Goal: Information Seeking & Learning: Learn about a topic

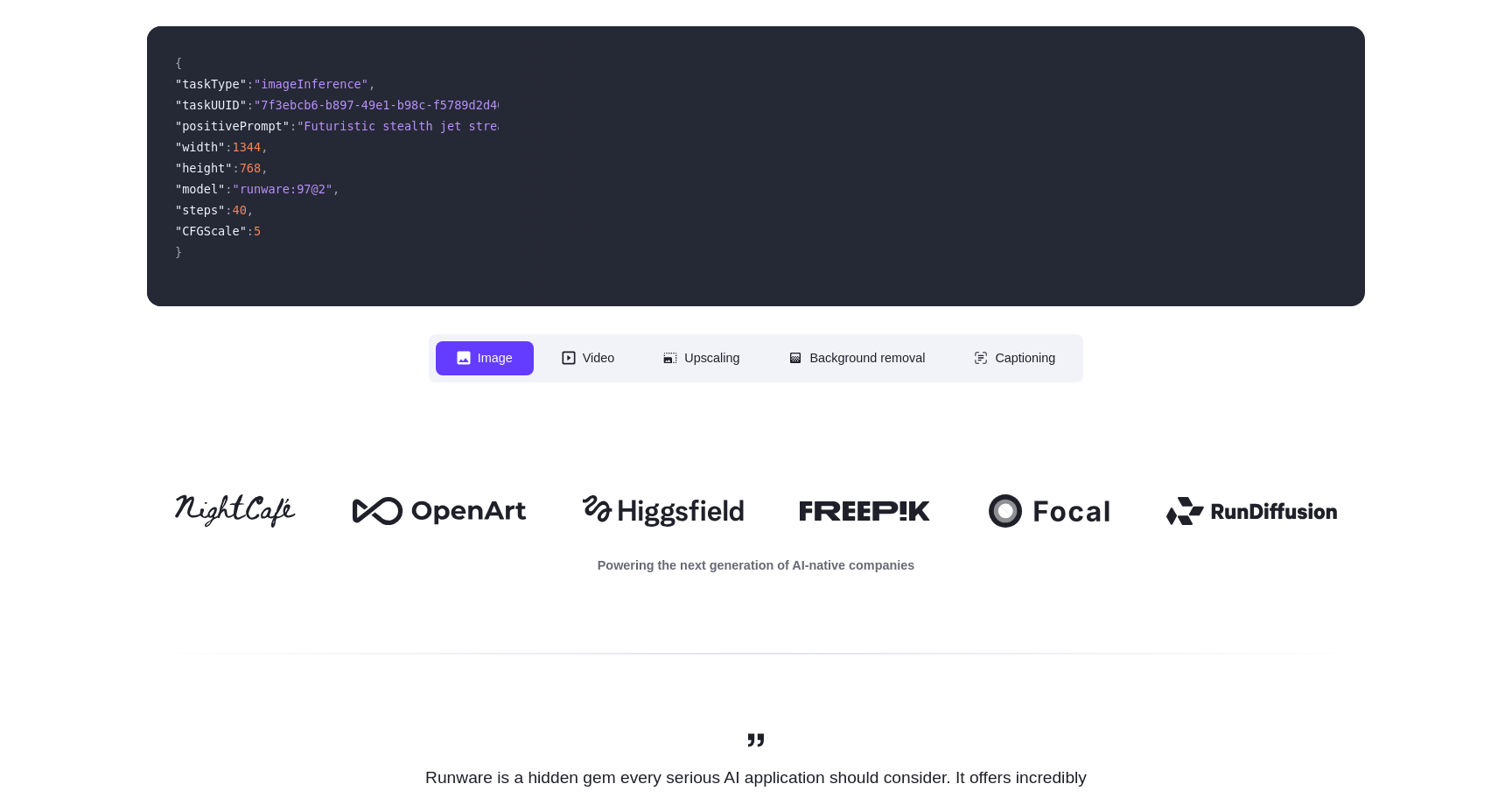
scroll to position [493, 0]
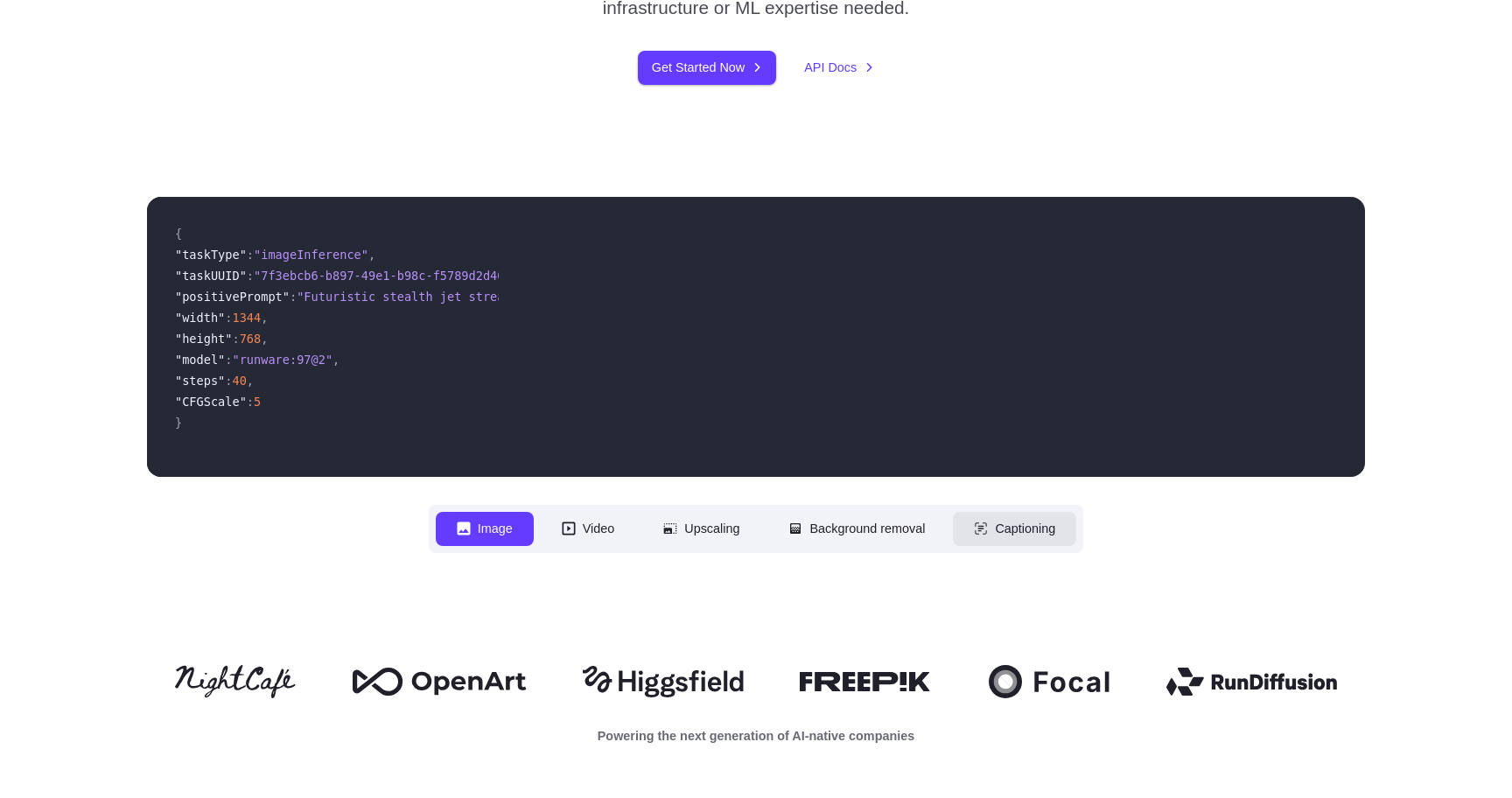
click at [1023, 527] on button "Captioning" at bounding box center [1014, 529] width 124 height 34
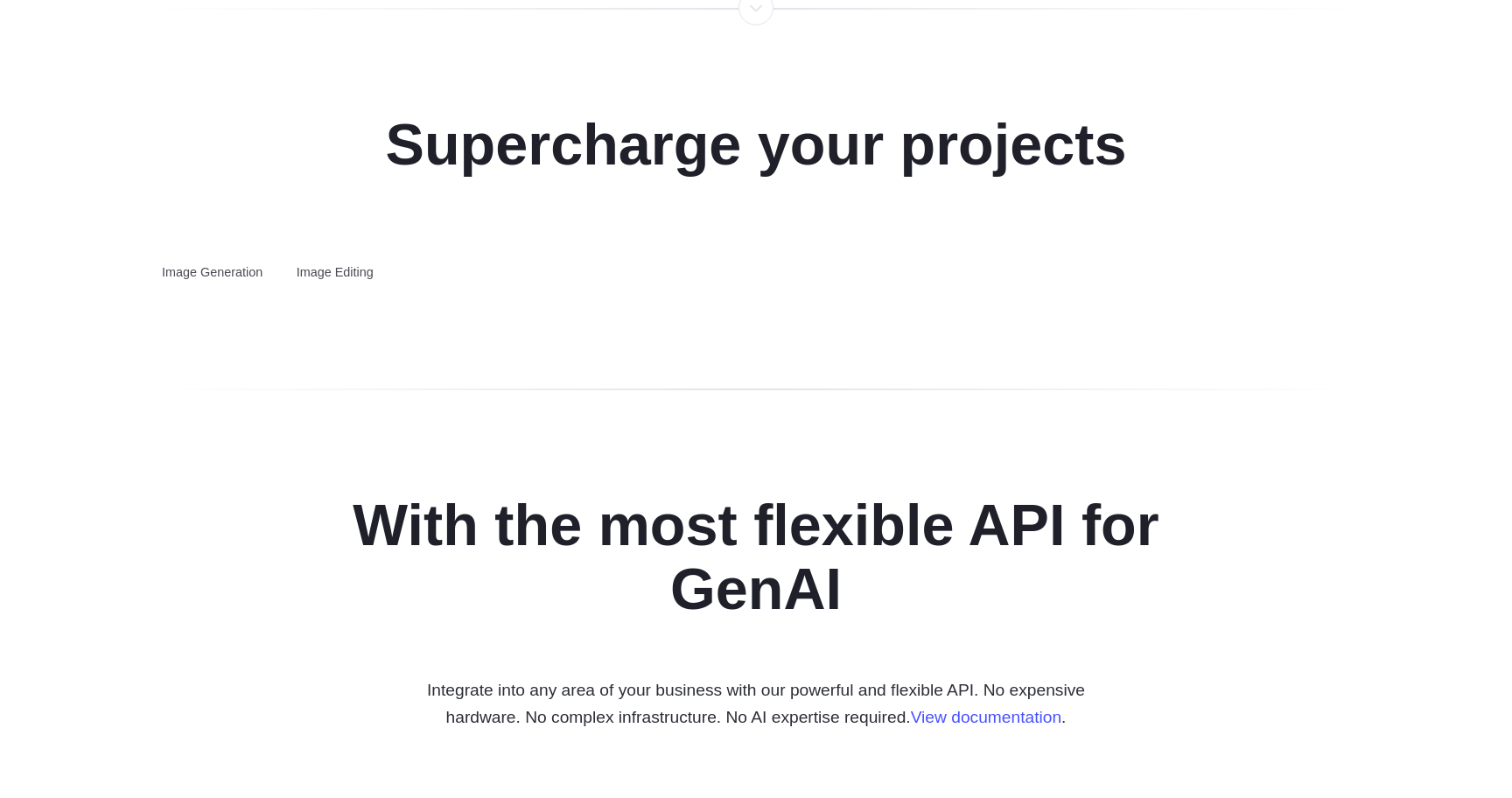
scroll to position [3264, 0]
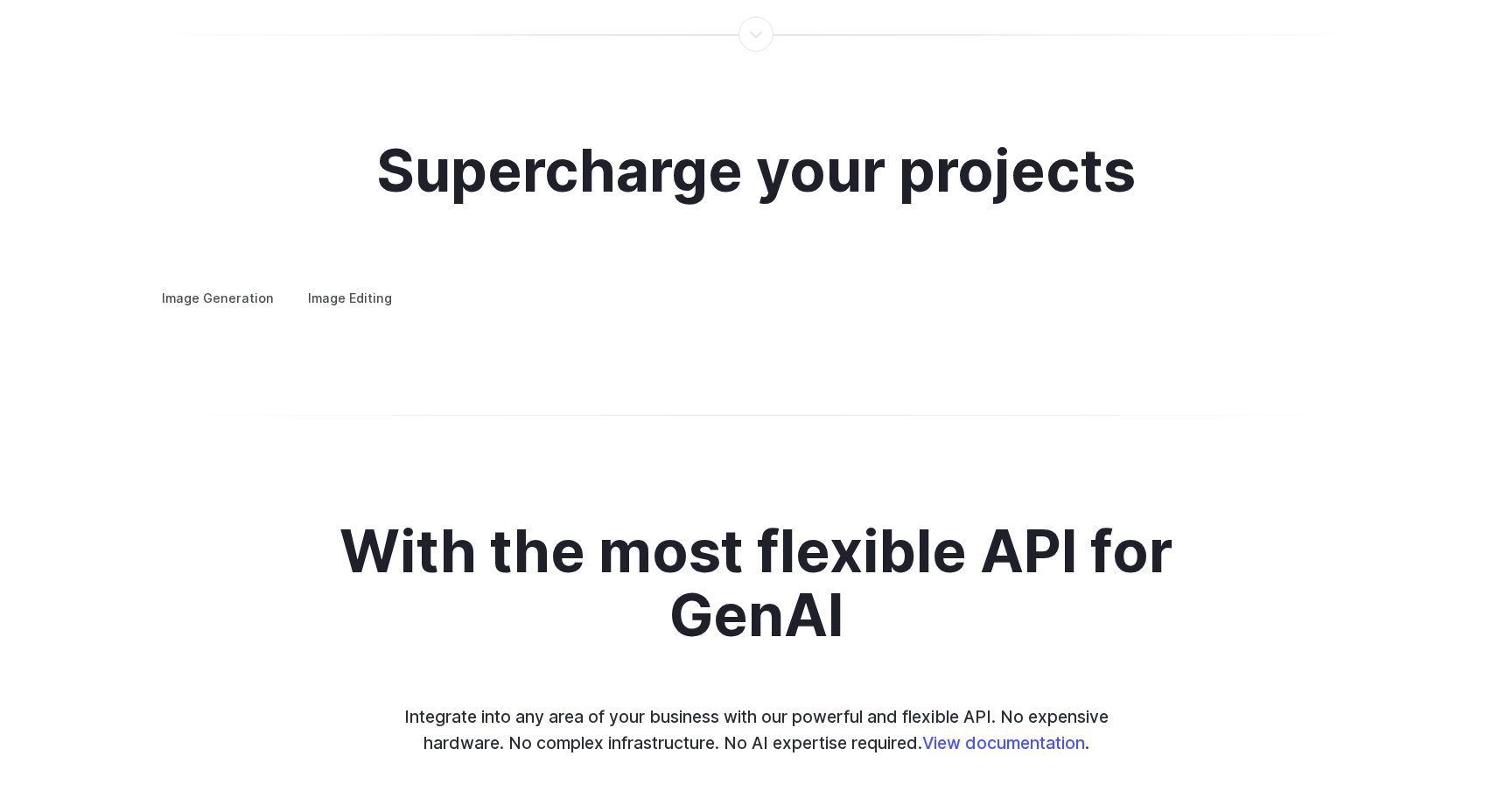
click at [0, 0] on summary "Concept design" at bounding box center [0, 0] width 0 height 0
click at [0, 0] on details "Creative styling Generate fun, unique images without photo editing or graphic d…" at bounding box center [0, 0] width 0 height 0
click at [0, 0] on summary "Creative styling" at bounding box center [0, 0] width 0 height 0
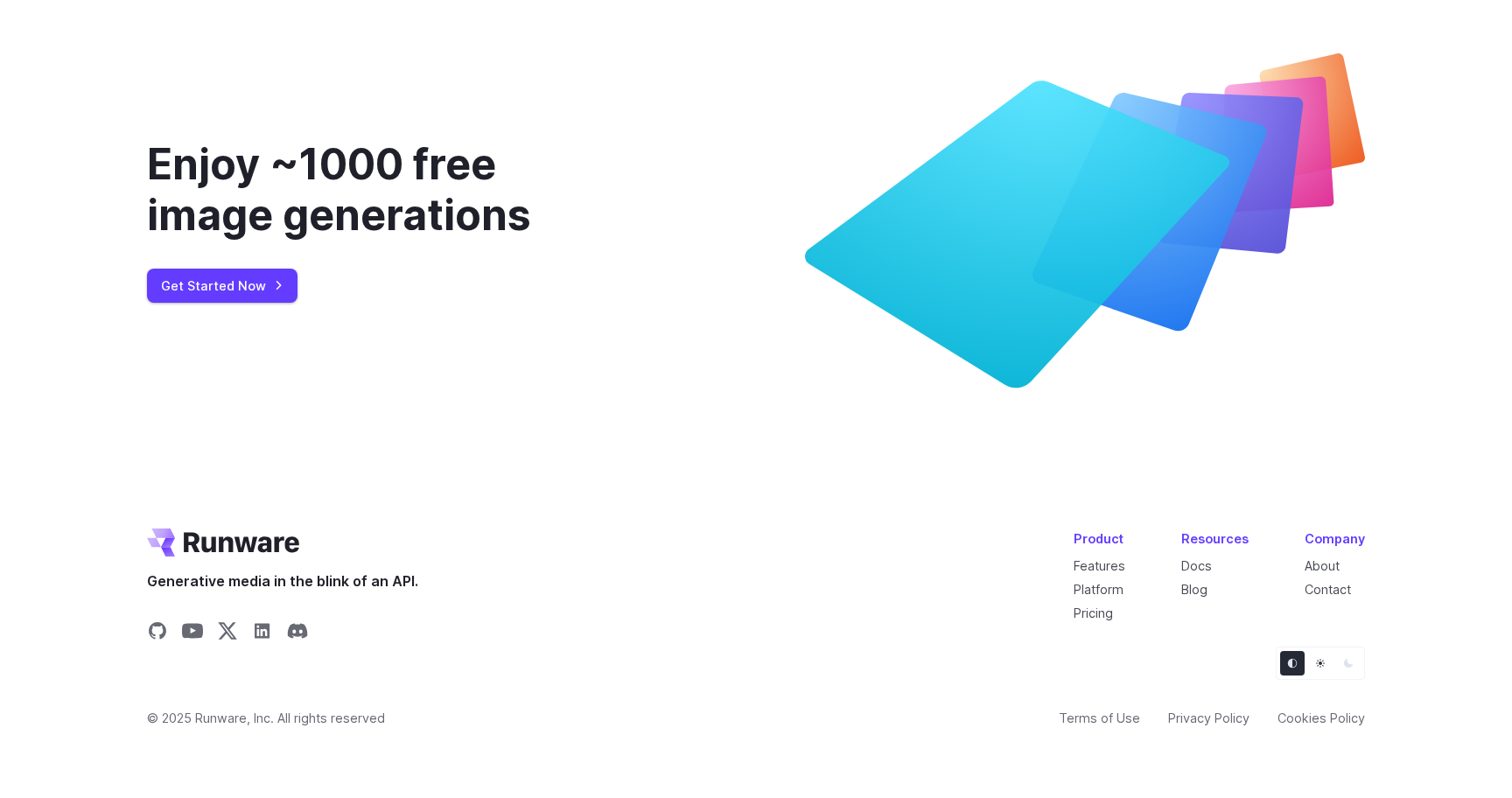
scroll to position [6685, 0]
click at [1334, 563] on link "About" at bounding box center [1322, 565] width 35 height 15
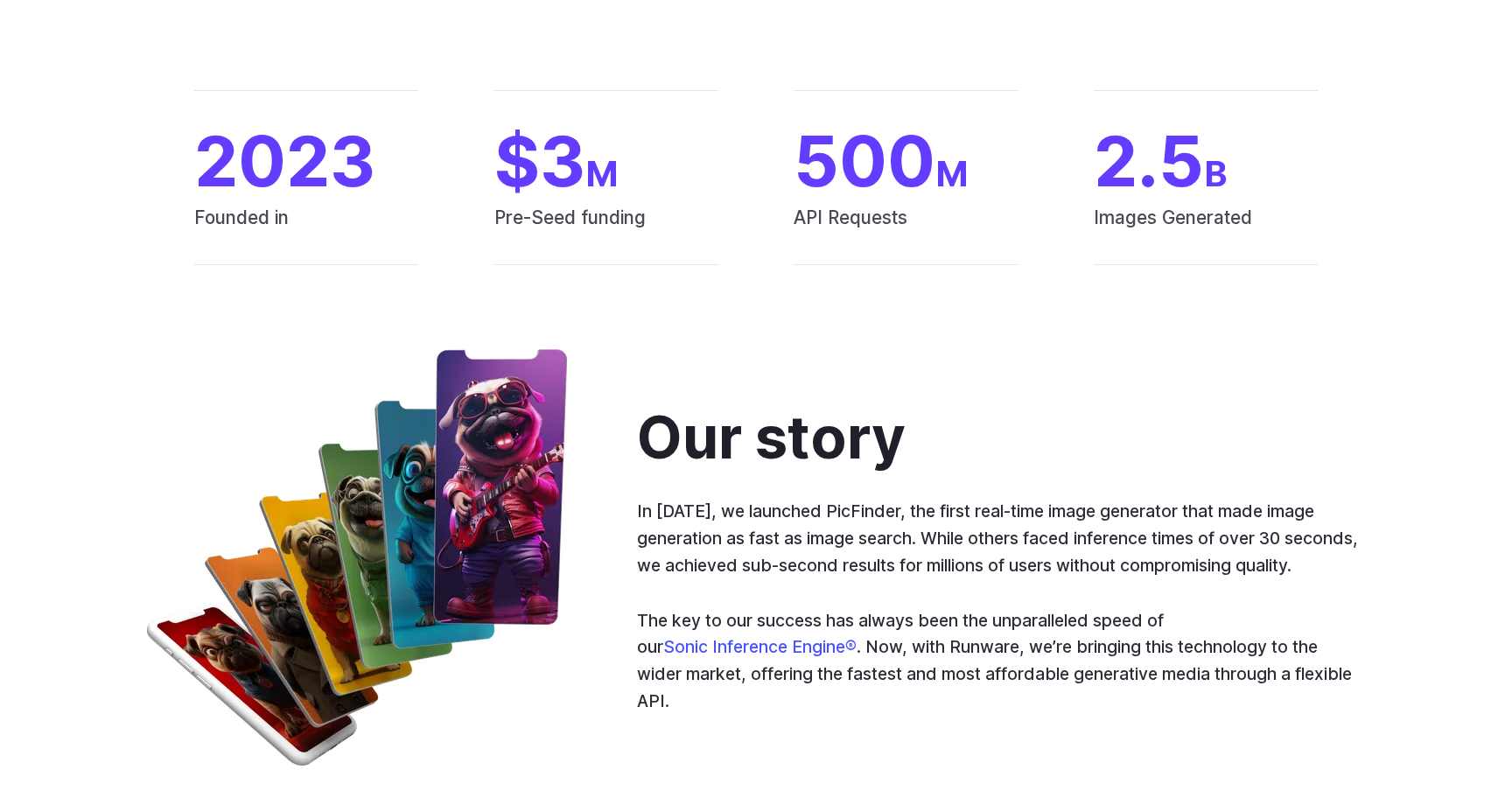
scroll to position [637, 0]
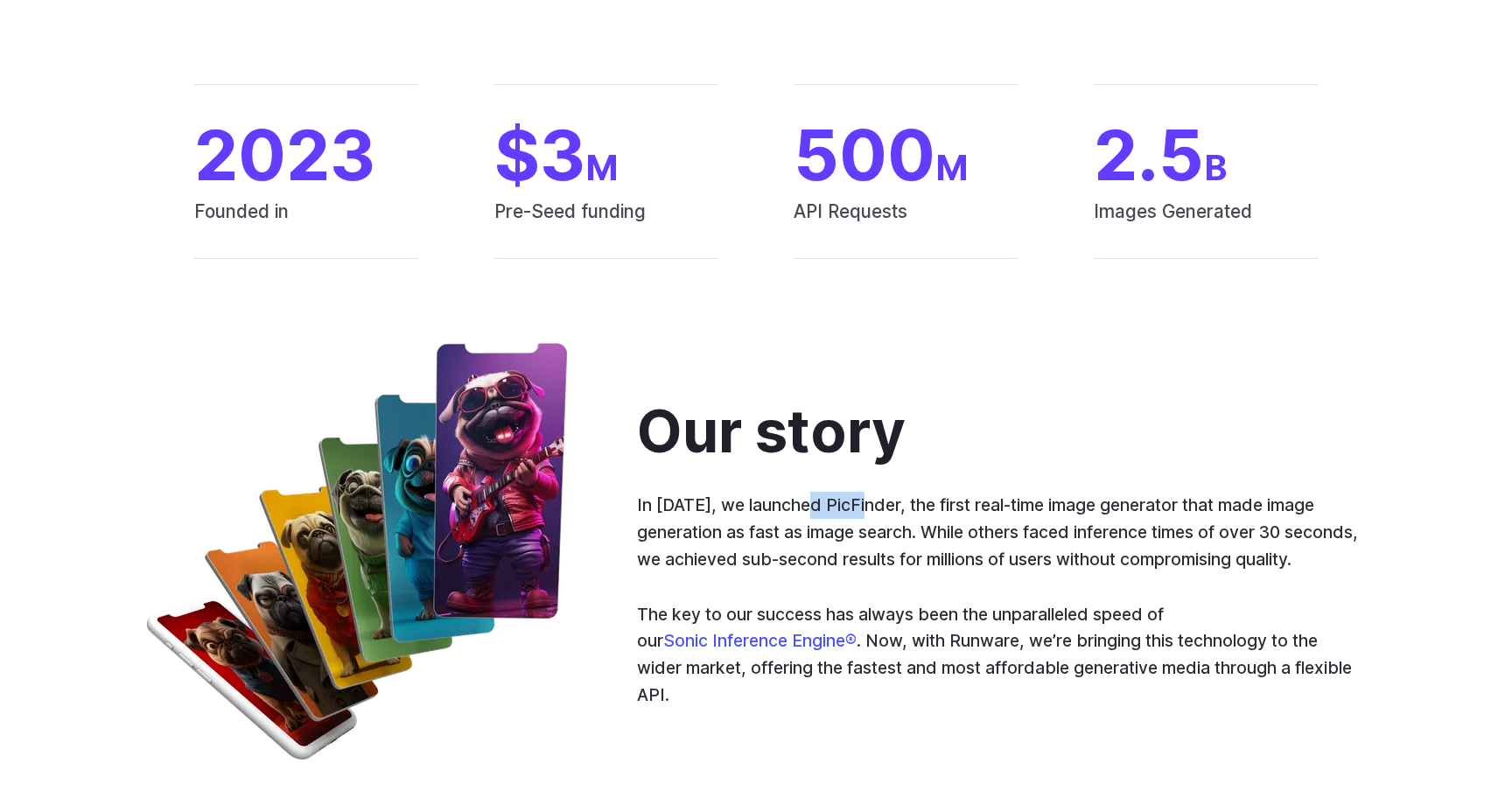
drag, startPoint x: 812, startPoint y: 511, endPoint x: 870, endPoint y: 505, distance: 58.3
click at [870, 505] on p "In [DATE], we launched PicFinder, the first real-time image generator that made…" at bounding box center [1001, 532] width 728 height 81
drag, startPoint x: 990, startPoint y: 511, endPoint x: 1038, endPoint y: 511, distance: 48.0
click at [1038, 511] on p "In [DATE], we launched PicFinder, the first real-time image generator that made…" at bounding box center [1001, 532] width 728 height 81
click at [1157, 517] on p "In [DATE], we launched PicFinder, the first real-time image generator that made…" at bounding box center [1001, 532] width 728 height 81
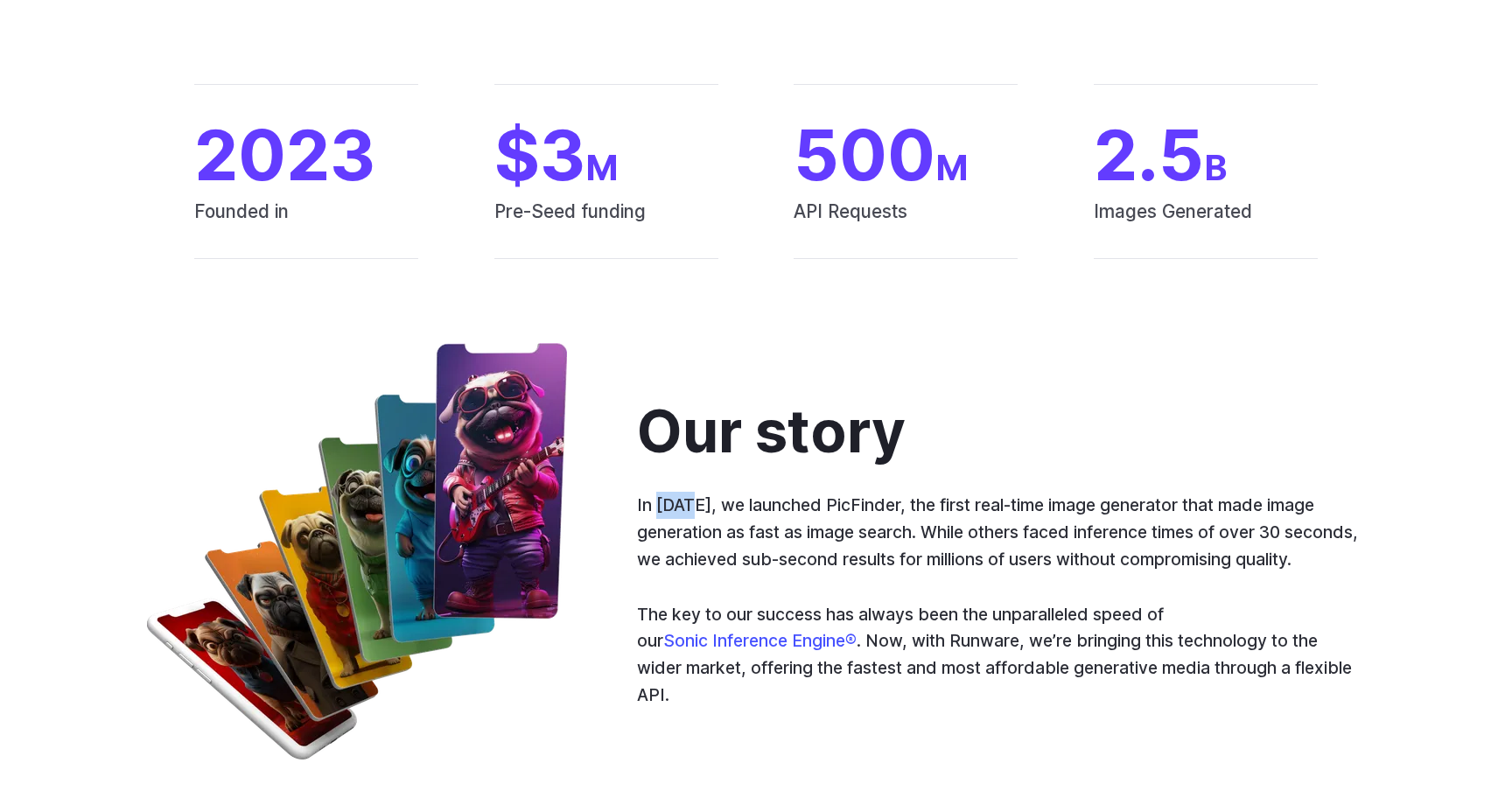
drag, startPoint x: 660, startPoint y: 504, endPoint x: 695, endPoint y: 505, distance: 35.0
click at [695, 505] on p "In [DATE], we launched PicFinder, the first real-time image generator that made…" at bounding box center [1001, 532] width 728 height 81
click at [695, 505] on p "In [DATE], we launched PicFinder, the first real-time image generator that made…" at bounding box center [1001, 532] width 728 height 81
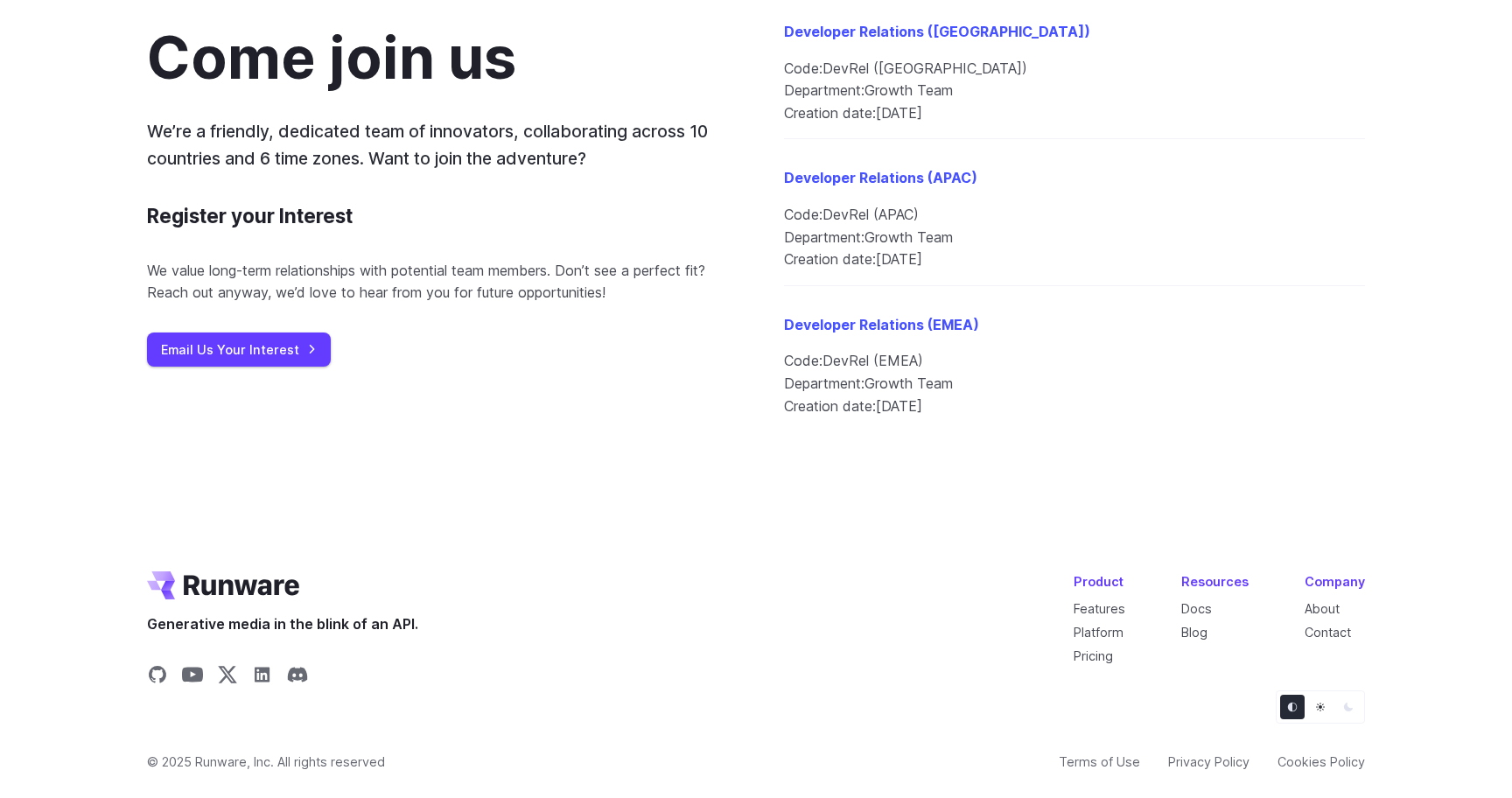
scroll to position [2053, 0]
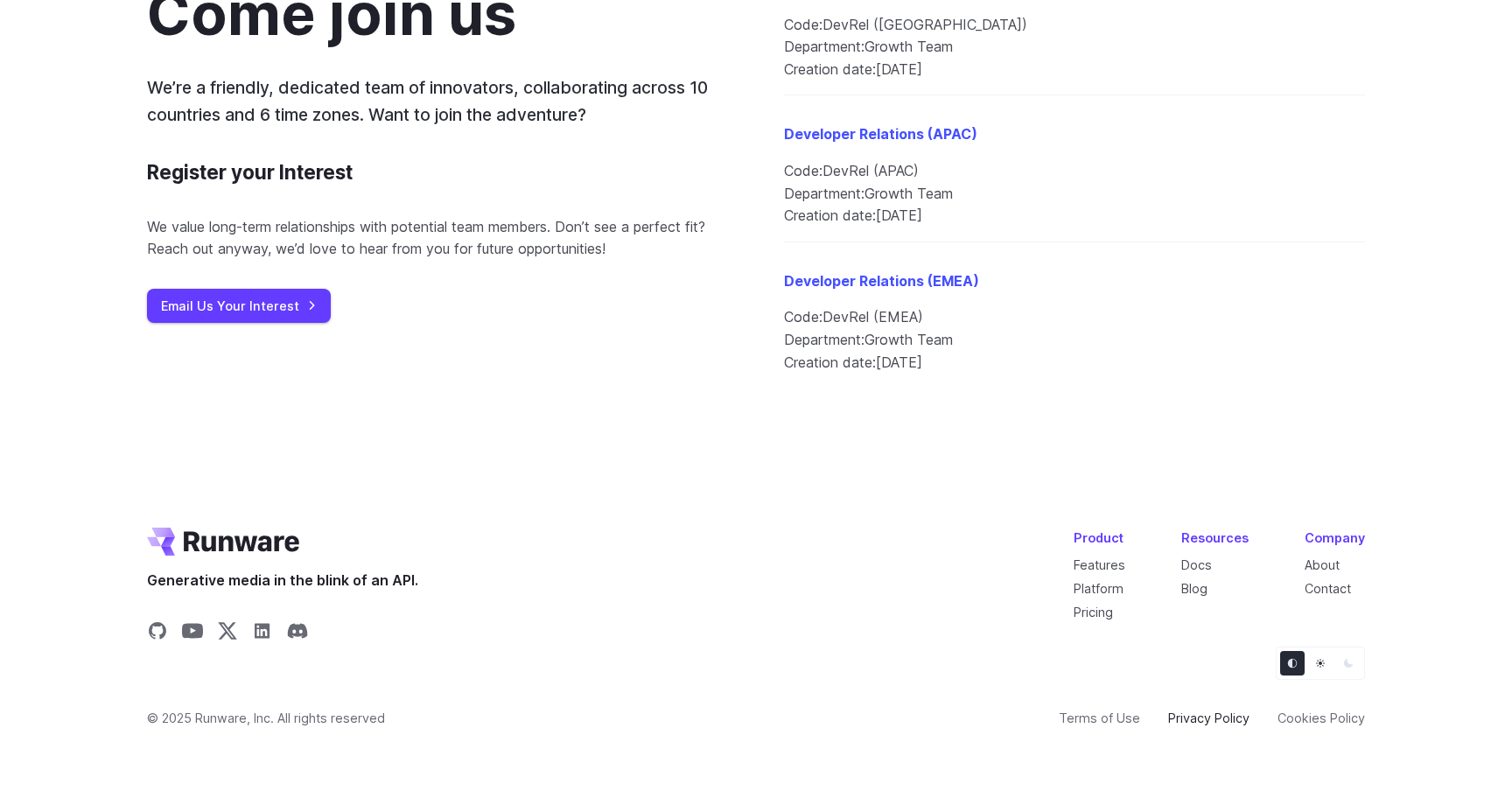
click at [1193, 713] on link "Privacy Policy" at bounding box center [1209, 717] width 82 height 20
click at [863, 360] on span "Creation date:" at bounding box center [830, 362] width 92 height 18
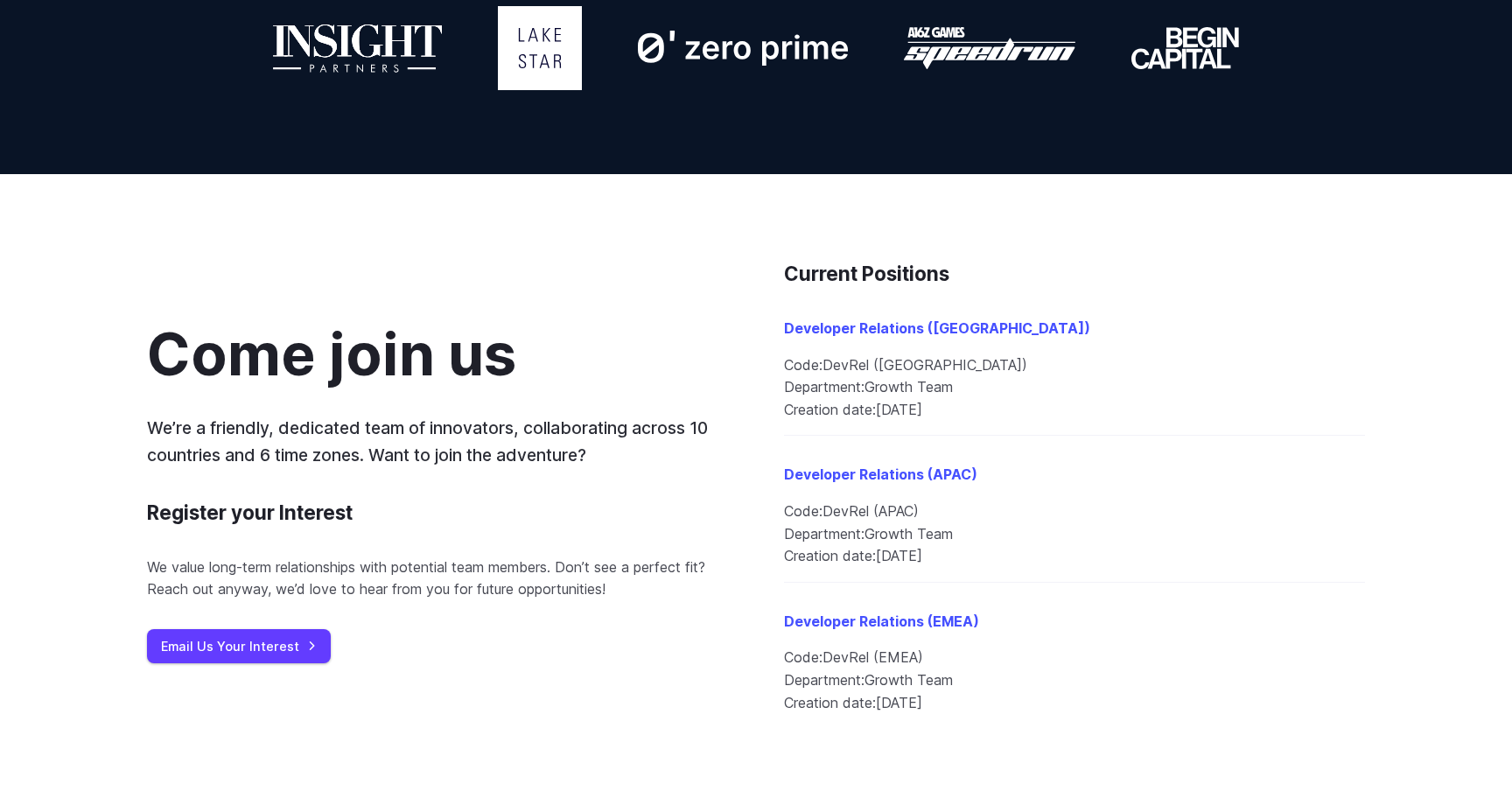
scroll to position [1729, 0]
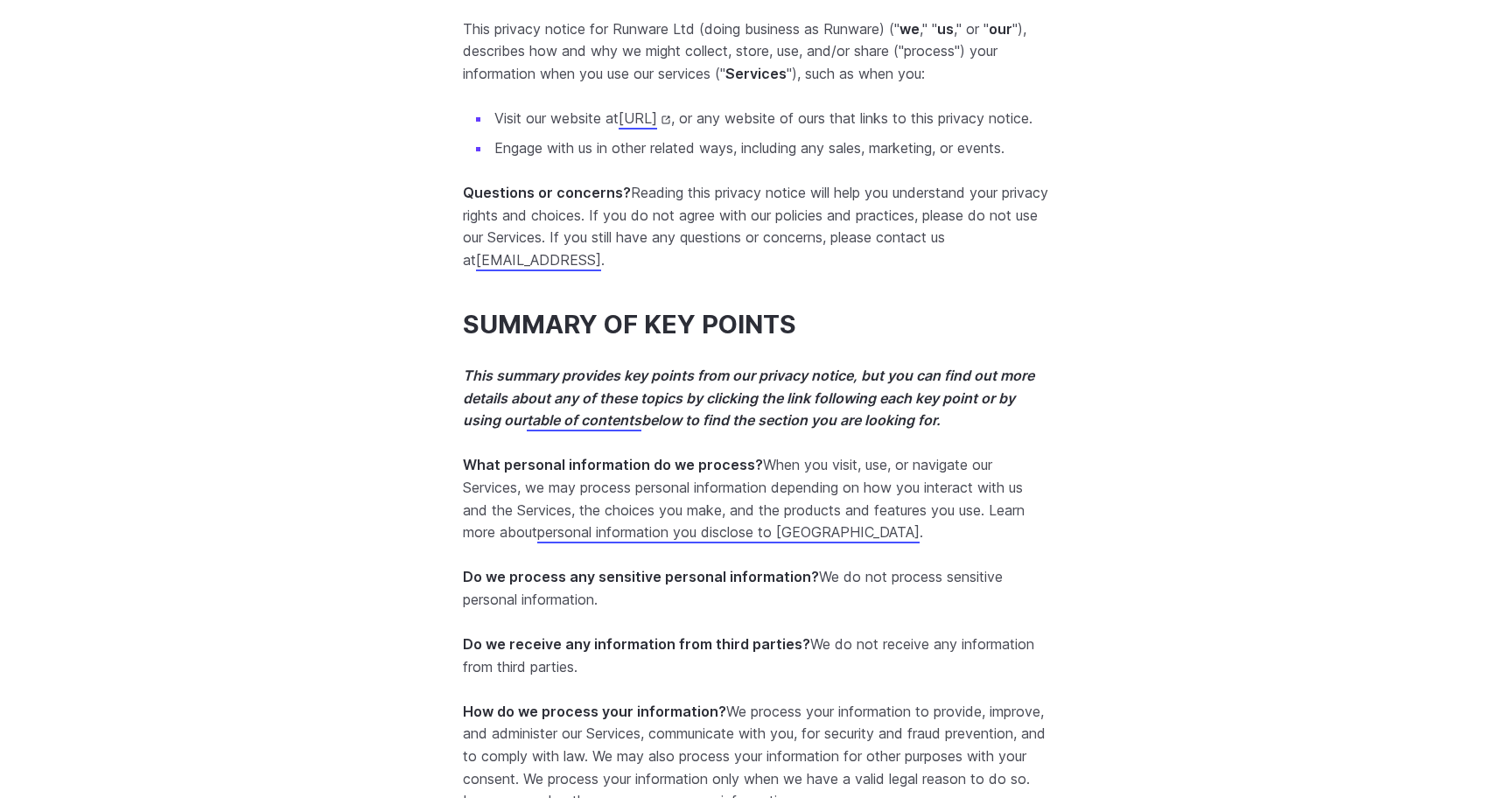
scroll to position [319, 0]
